Goal: Task Accomplishment & Management: Manage account settings

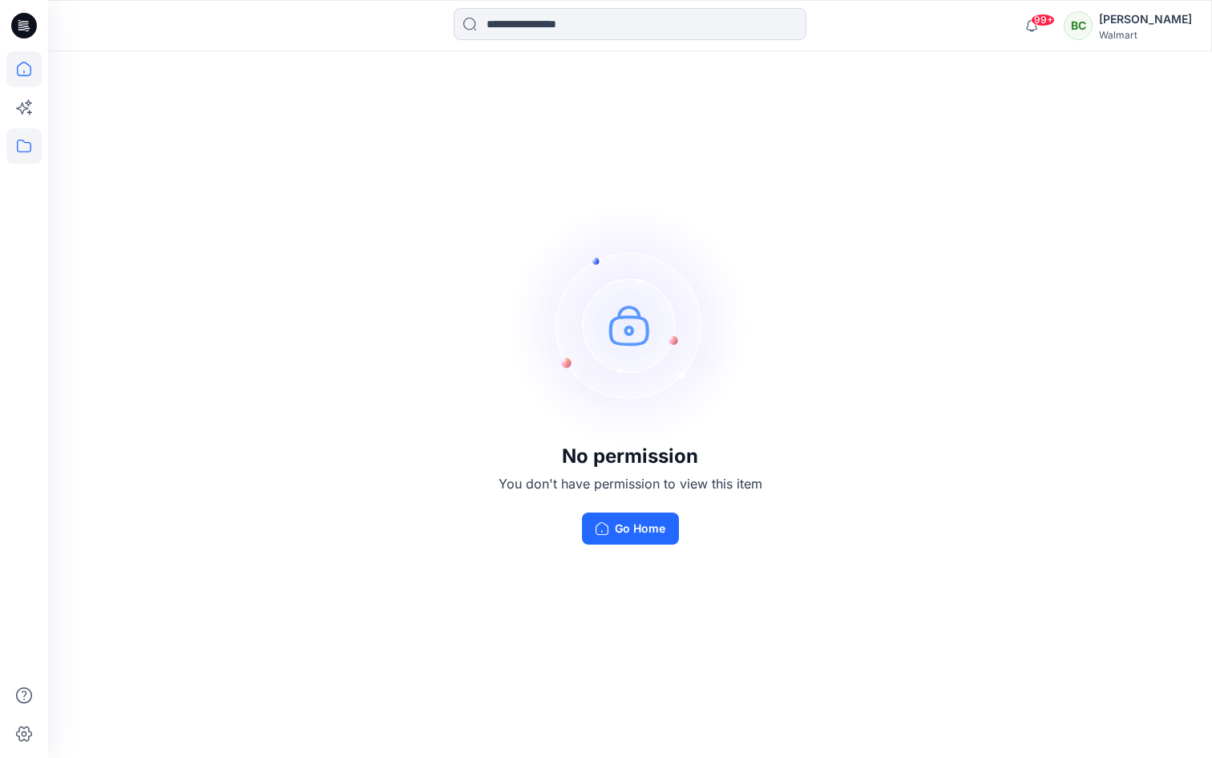
click at [20, 70] on icon at bounding box center [23, 68] width 35 height 35
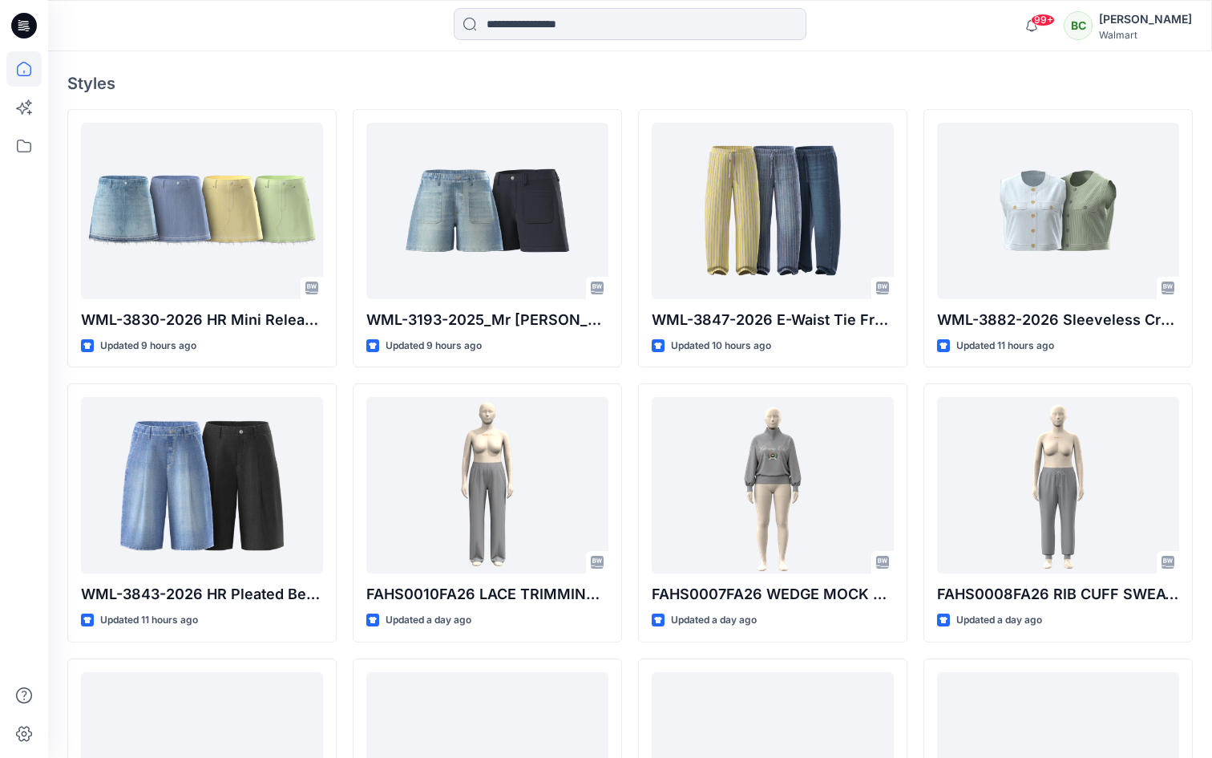
scroll to position [516, 0]
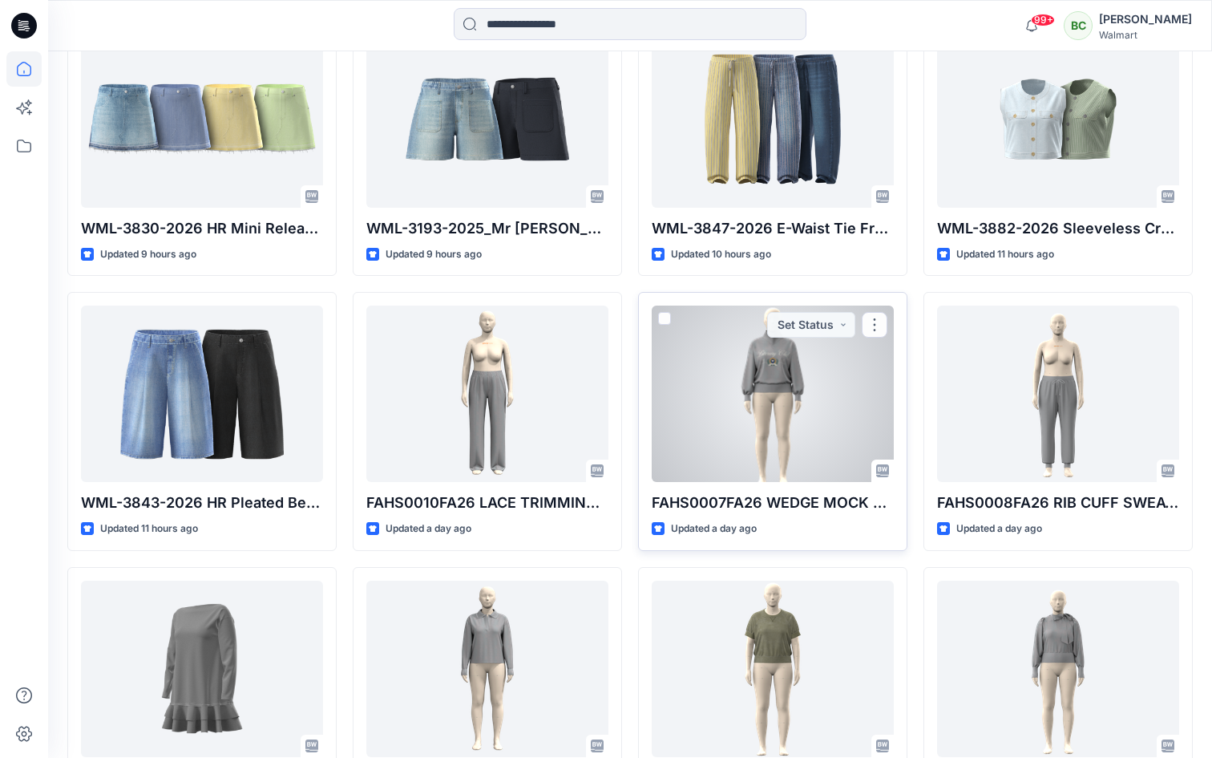
click at [775, 403] on div at bounding box center [773, 393] width 242 height 176
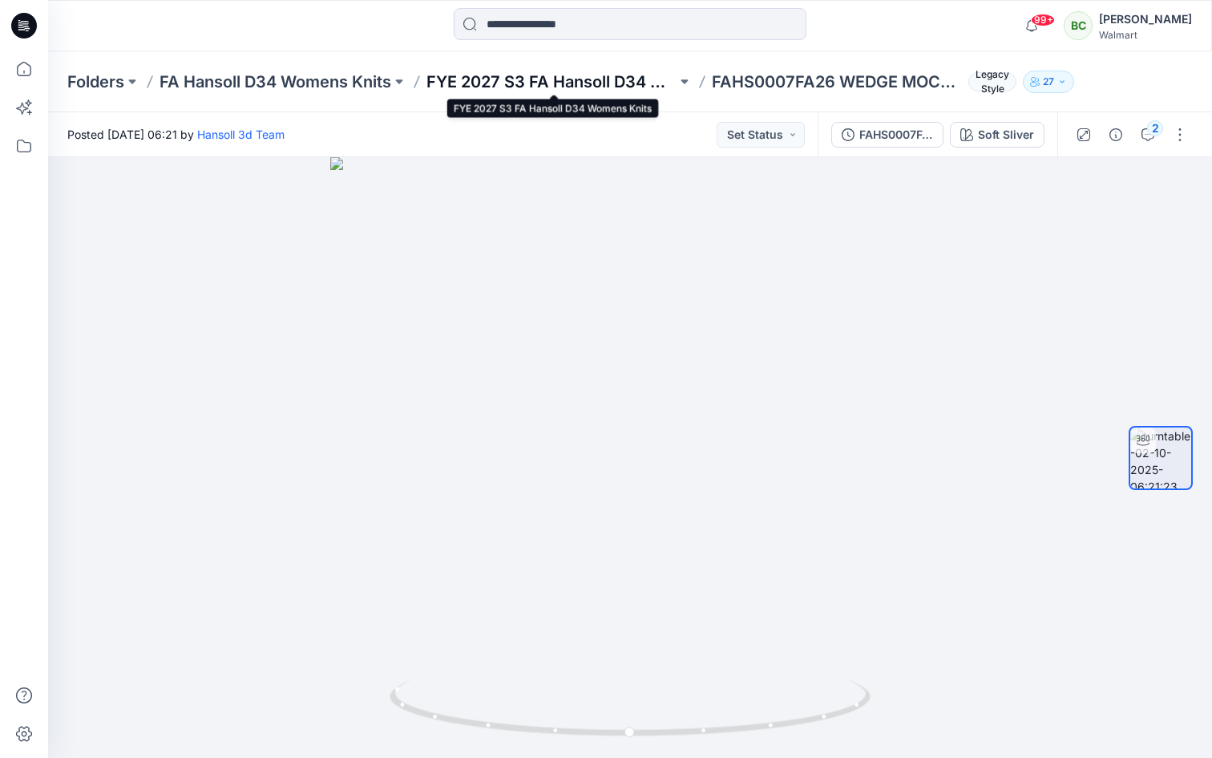
click at [526, 78] on p "FYE 2027 S3 FA Hansoll D34 Womens Knits" at bounding box center [552, 82] width 250 height 22
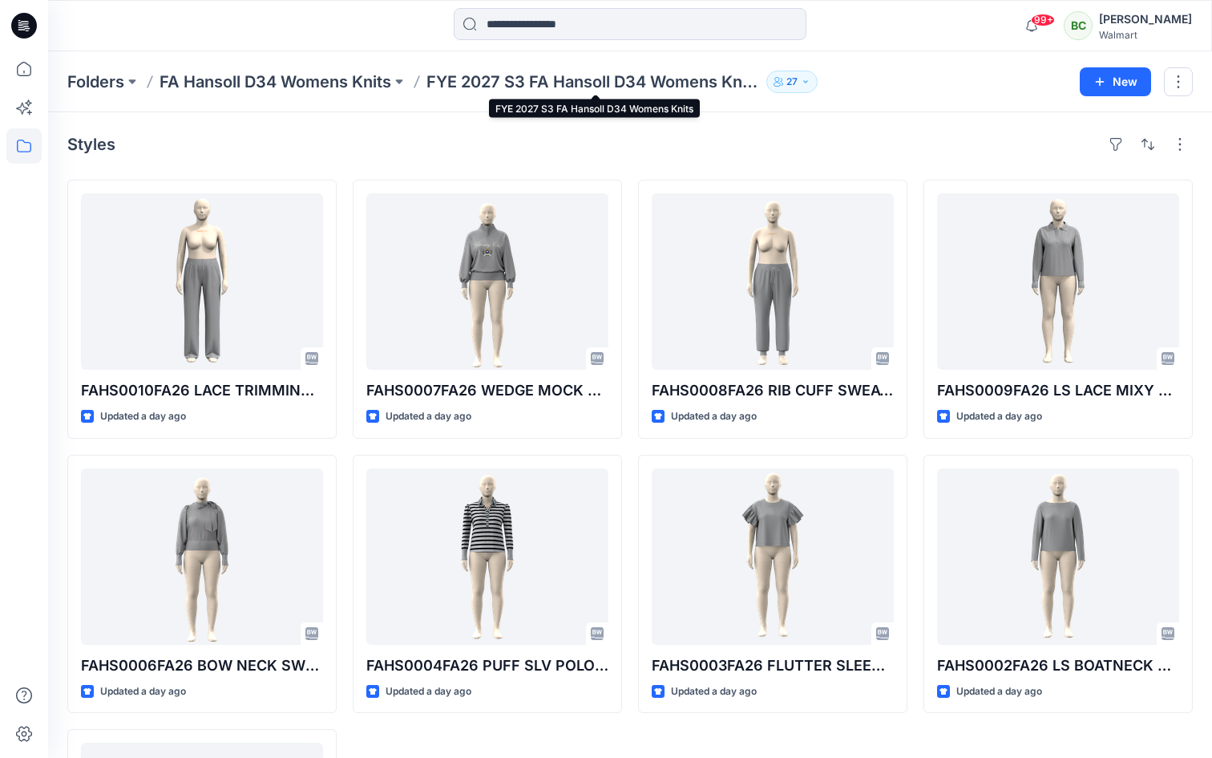
click at [461, 79] on p "FYE 2027 S3 FA Hansoll D34 Womens Knits" at bounding box center [594, 82] width 334 height 22
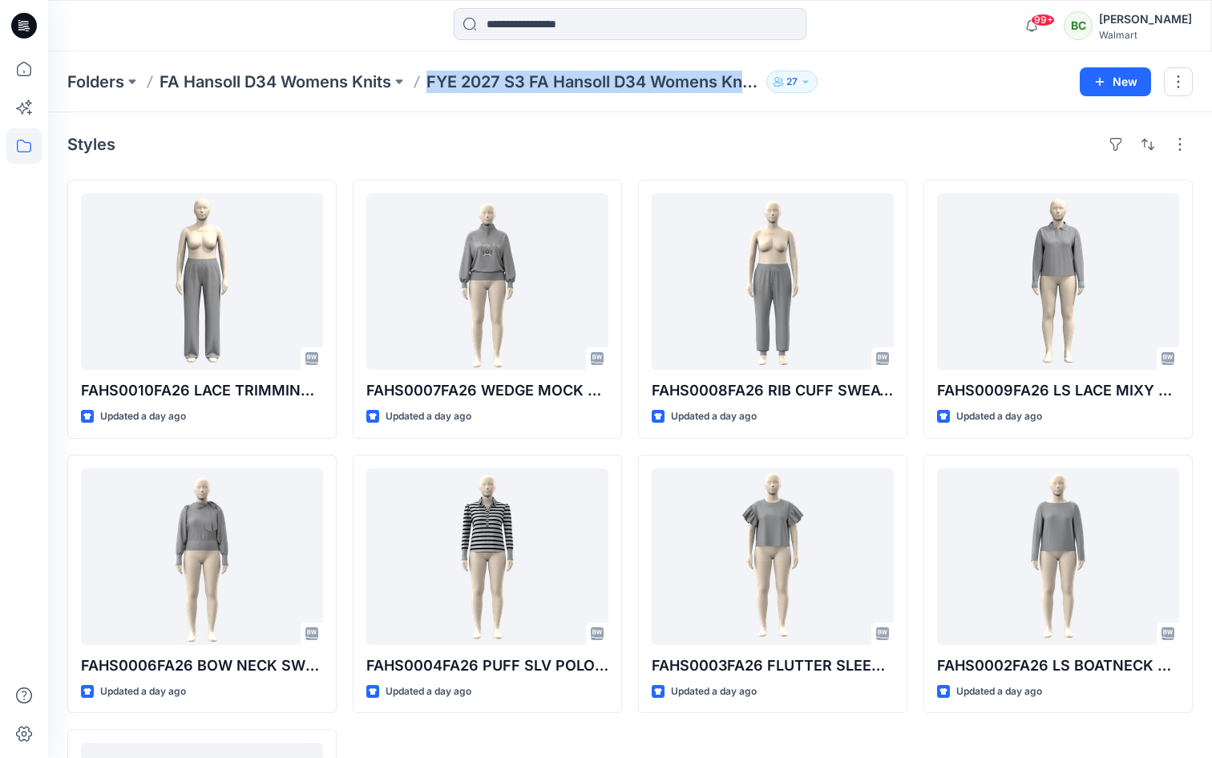
drag, startPoint x: 431, startPoint y: 75, endPoint x: 775, endPoint y: 87, distance: 345.0
click at [775, 87] on div "Folders FA Hansoll D34 Womens Knits FYE 2027 S3 FA Hansoll D34 Womens Knits 27" at bounding box center [567, 82] width 1001 height 22
click at [663, 78] on p "FYE 2027 S3 FA Hansoll D34 Womens Knits" at bounding box center [594, 82] width 334 height 22
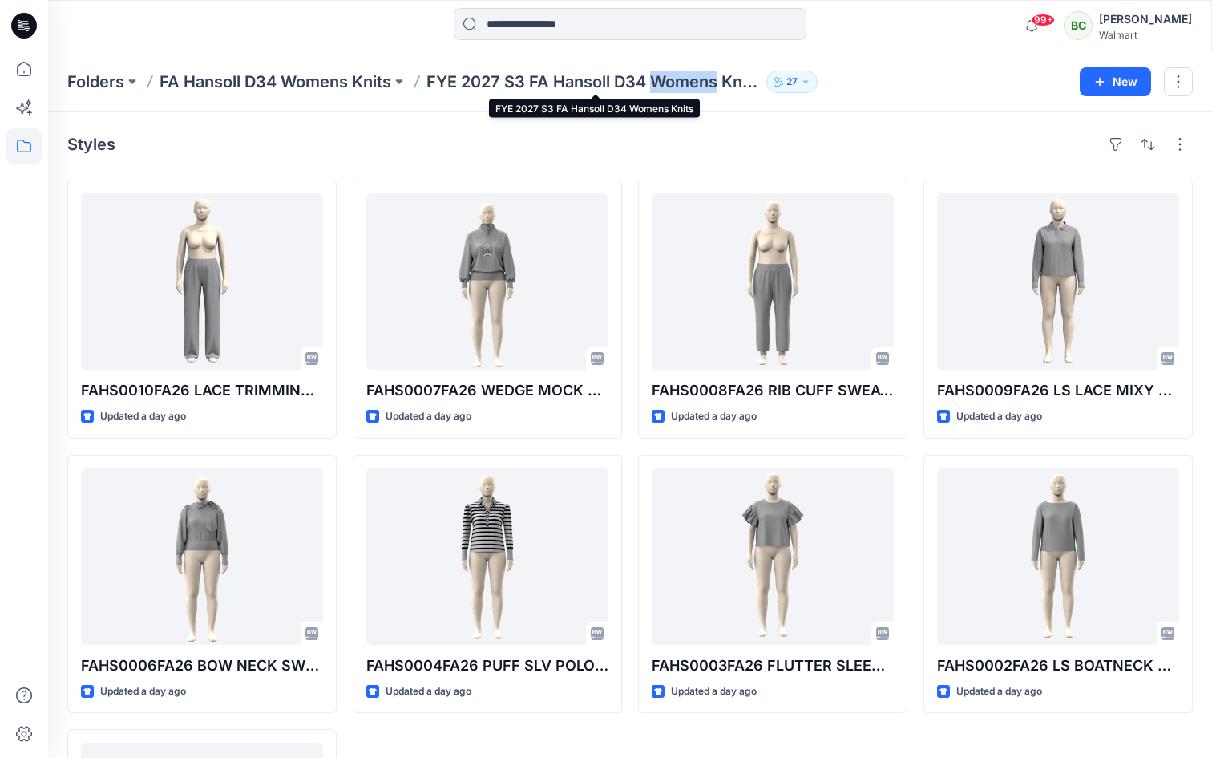
click at [663, 78] on p "FYE 2027 S3 FA Hansoll D34 Womens Knits" at bounding box center [594, 82] width 334 height 22
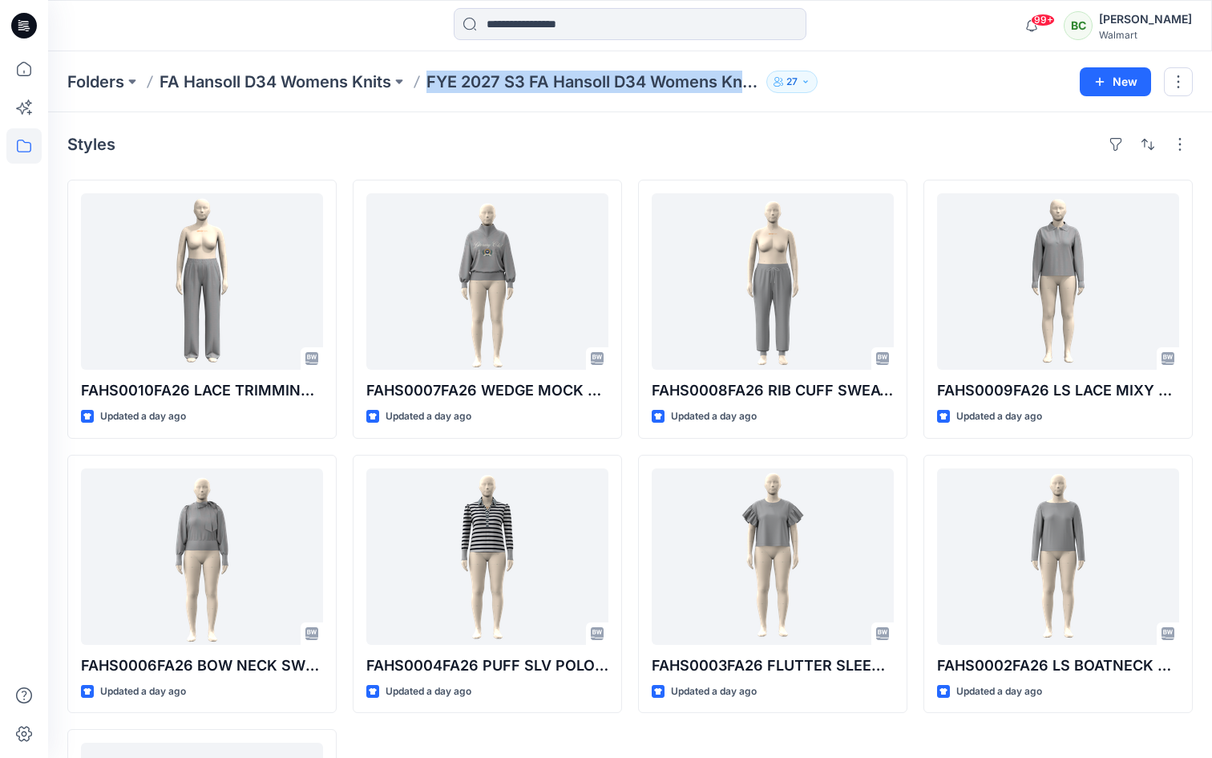
click at [663, 78] on p "FYE 2027 S3 FA Hansoll D34 Womens Knits" at bounding box center [594, 82] width 334 height 22
click at [367, 77] on p "FA Hansoll D34 Womens Knits" at bounding box center [276, 82] width 232 height 22
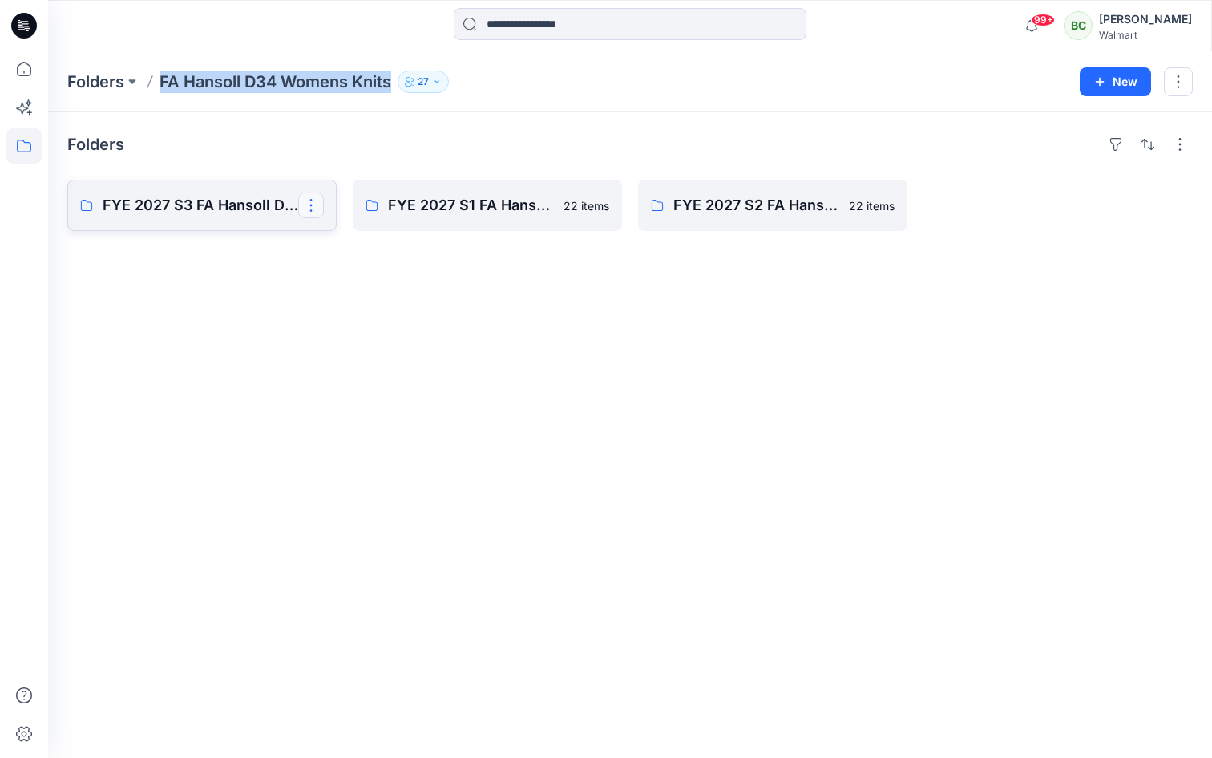
click at [309, 208] on button "button" at bounding box center [311, 205] width 26 height 26
click at [342, 244] on p "Edit" at bounding box center [340, 242] width 20 height 17
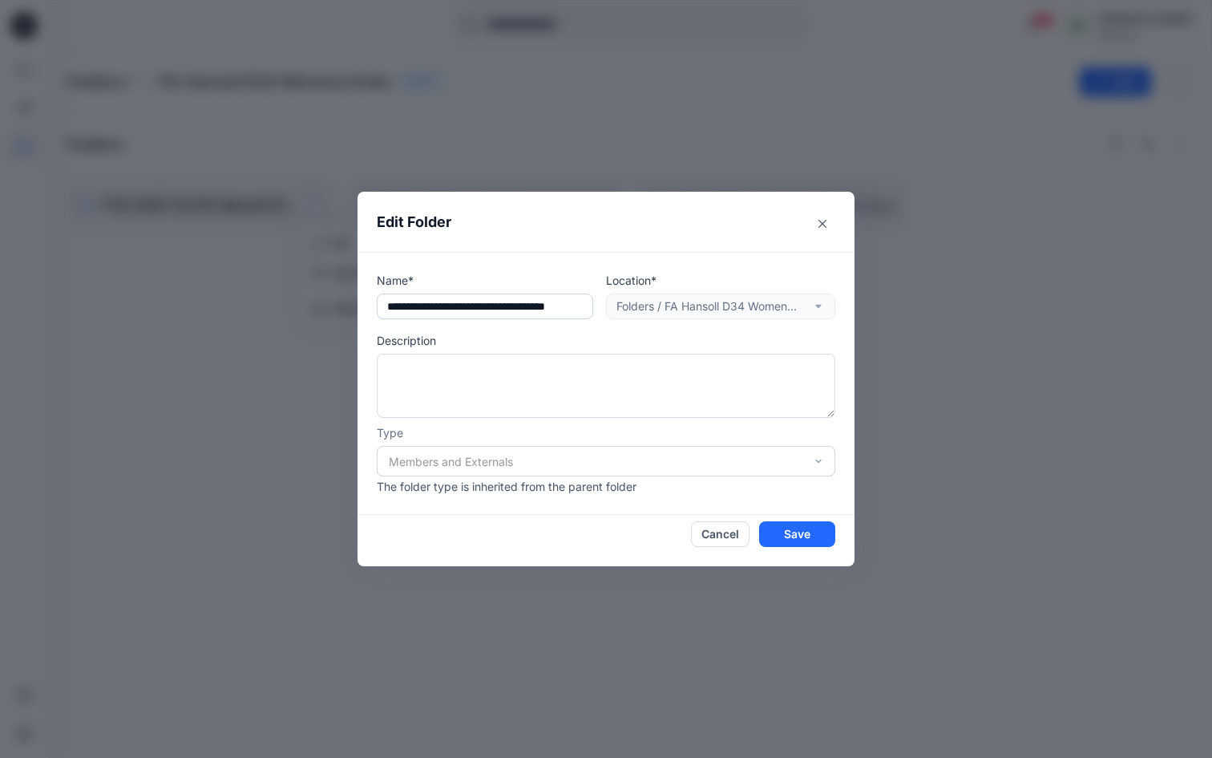
click at [507, 306] on input "**********" at bounding box center [485, 306] width 216 height 26
click at [726, 532] on button "Cancel" at bounding box center [720, 534] width 59 height 26
